Goal: Transaction & Acquisition: Purchase product/service

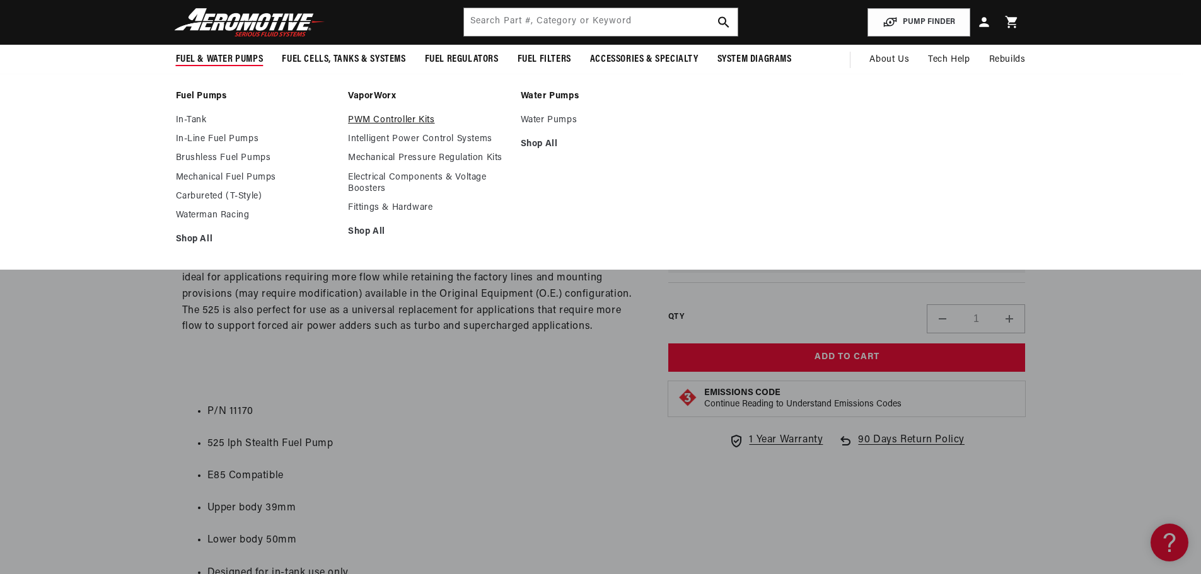
click at [364, 120] on link "PWM Controller Kits" at bounding box center [428, 120] width 160 height 11
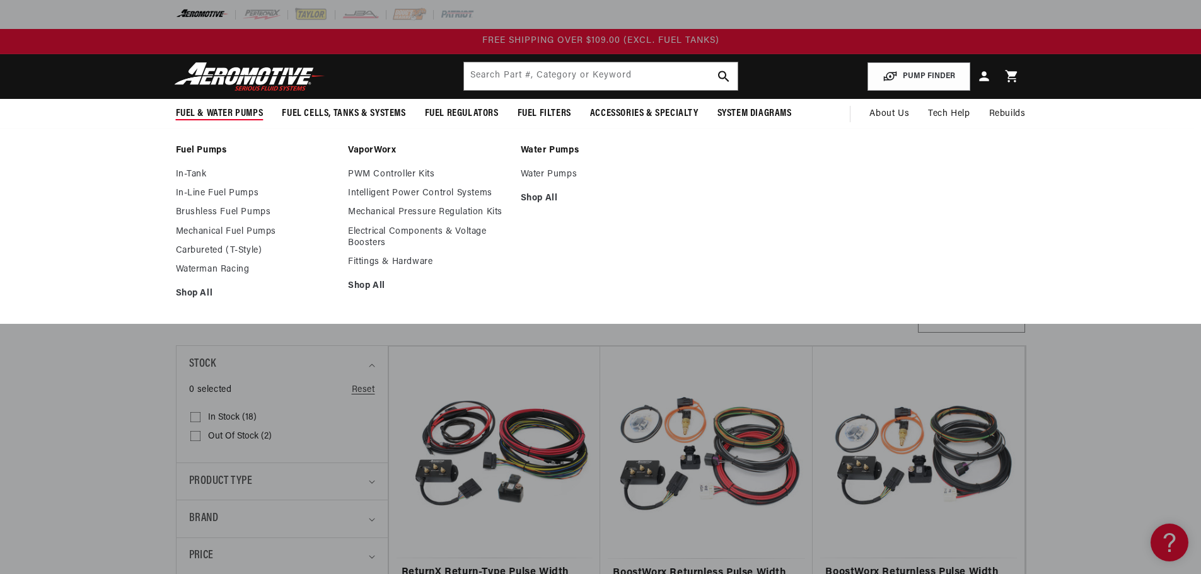
click at [359, 149] on link "VaporWorx" at bounding box center [428, 150] width 160 height 11
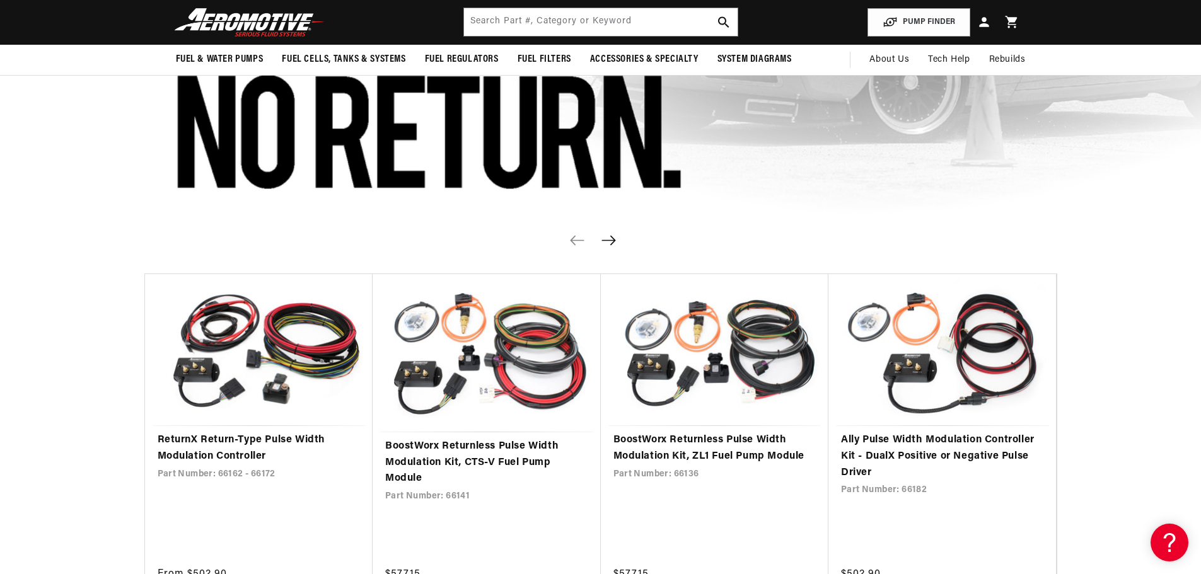
scroll to position [756, 0]
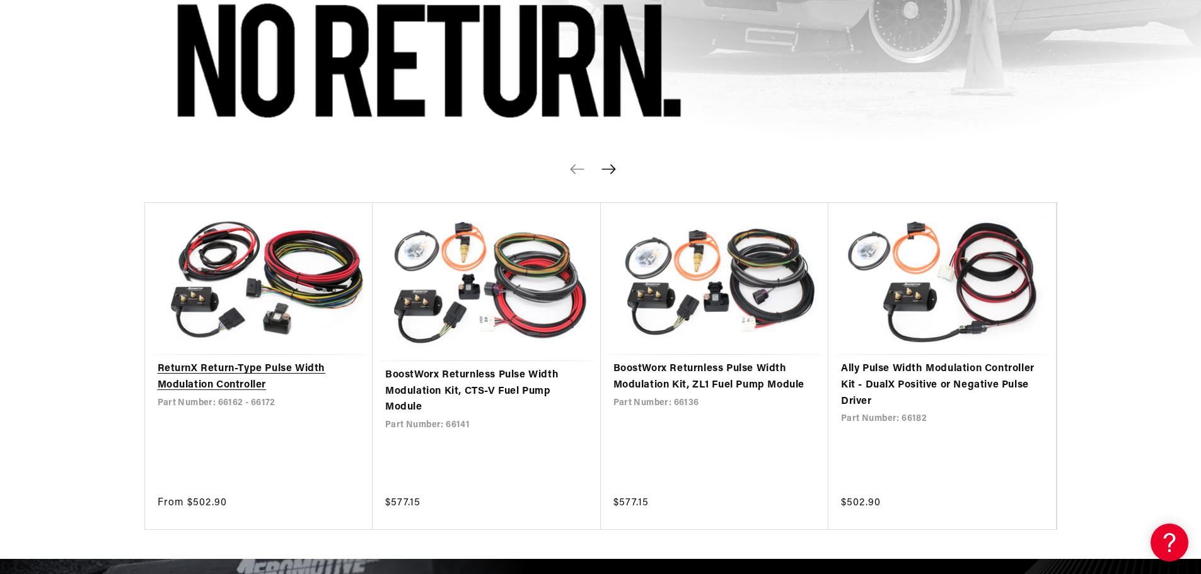
click at [257, 376] on link "ReturnX Return-Type Pulse Width Modulation Controller" at bounding box center [259, 377] width 203 height 32
